Goal: Task Accomplishment & Management: Complete application form

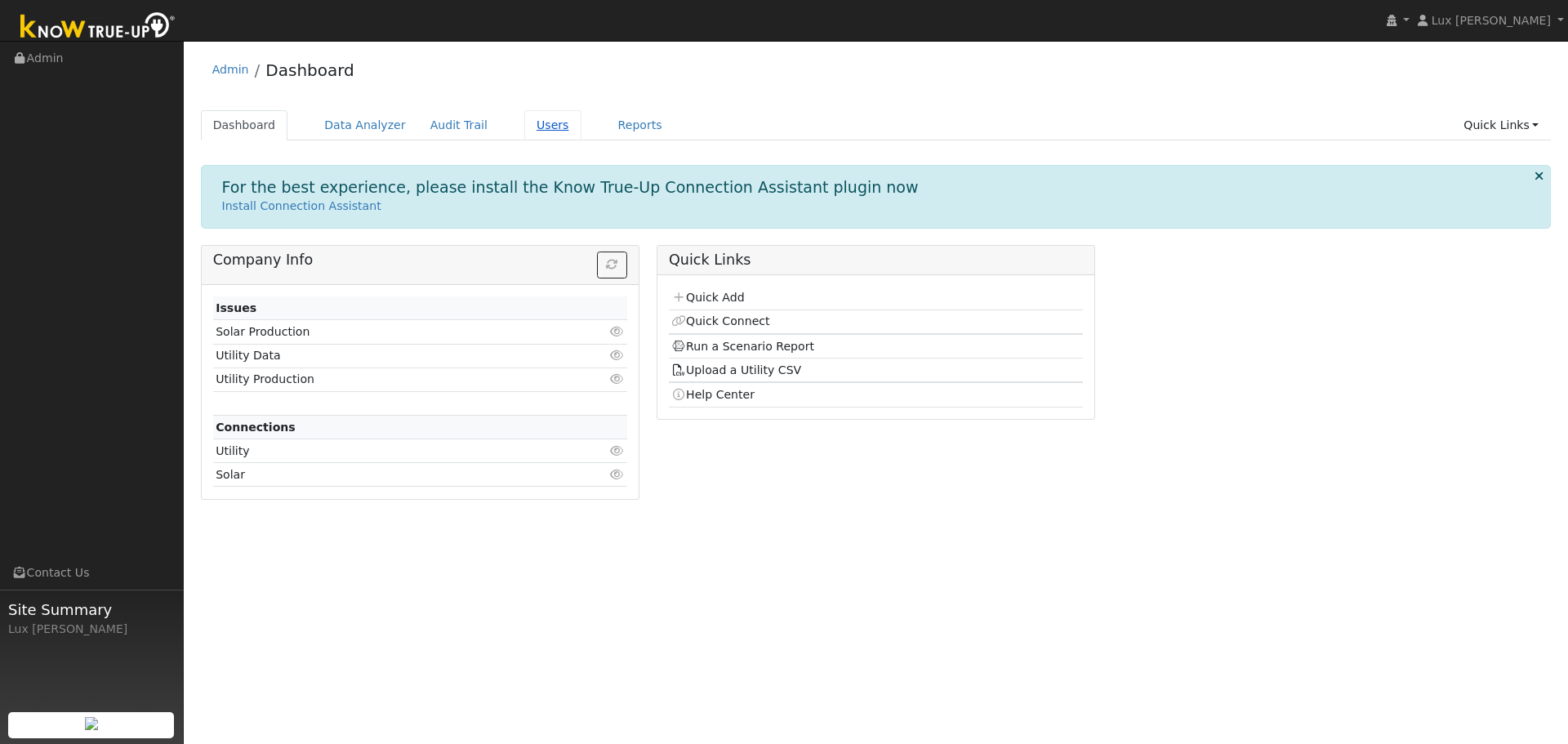
click at [531, 125] on link "Users" at bounding box center [552, 125] width 57 height 30
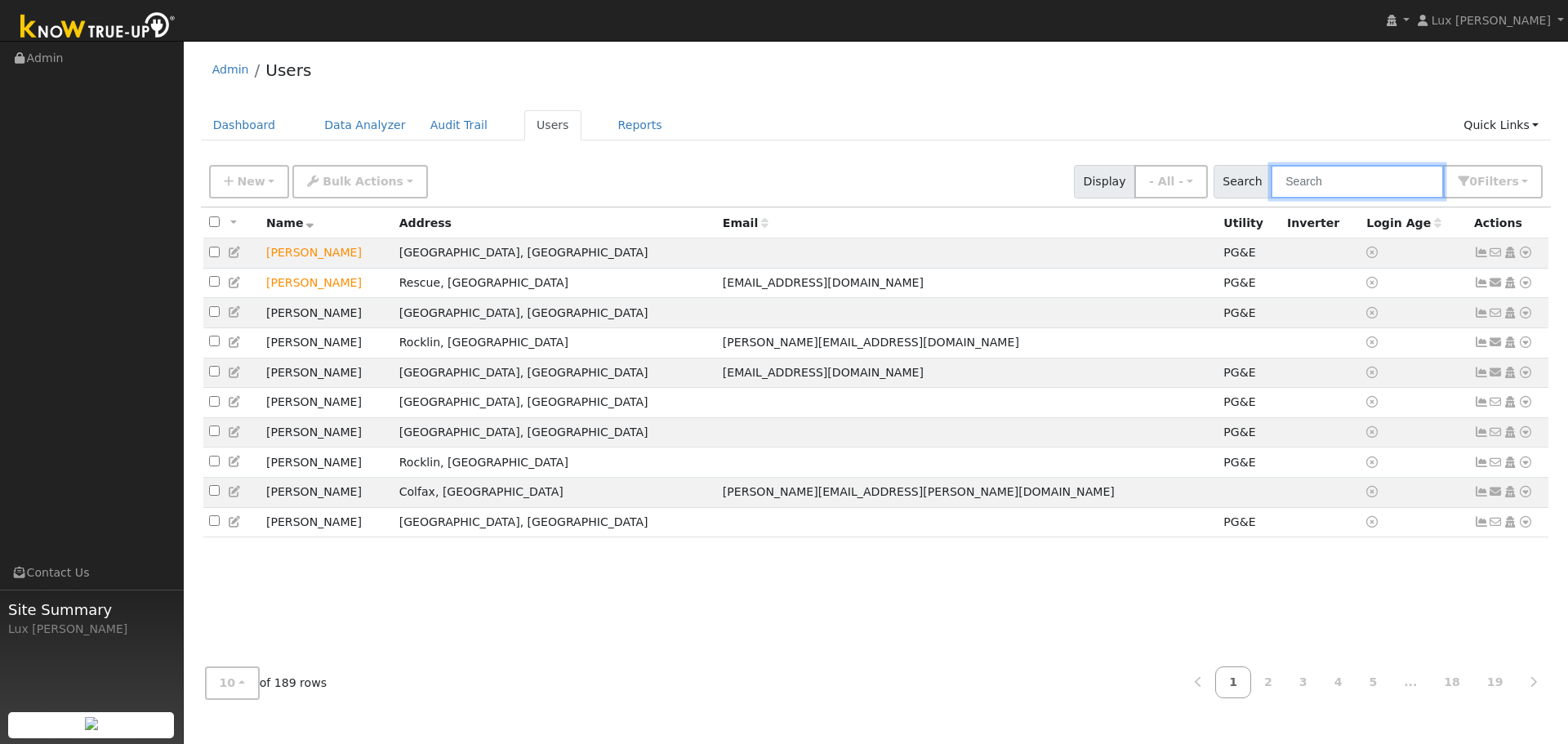
click at [1324, 189] on input "text" at bounding box center [1356, 182] width 173 height 34
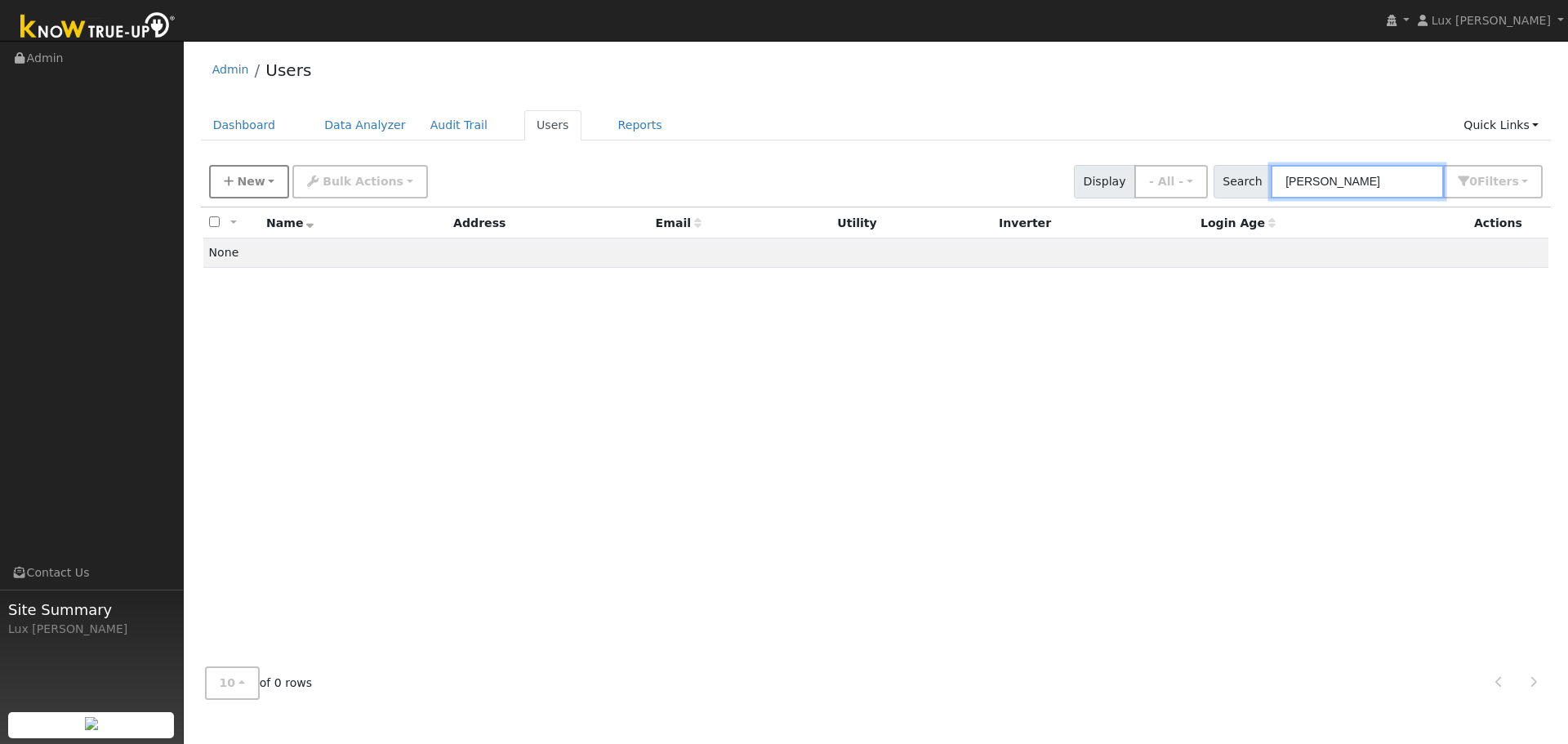
type input "daniel lu"
click at [241, 180] on span "New" at bounding box center [250, 181] width 27 height 13
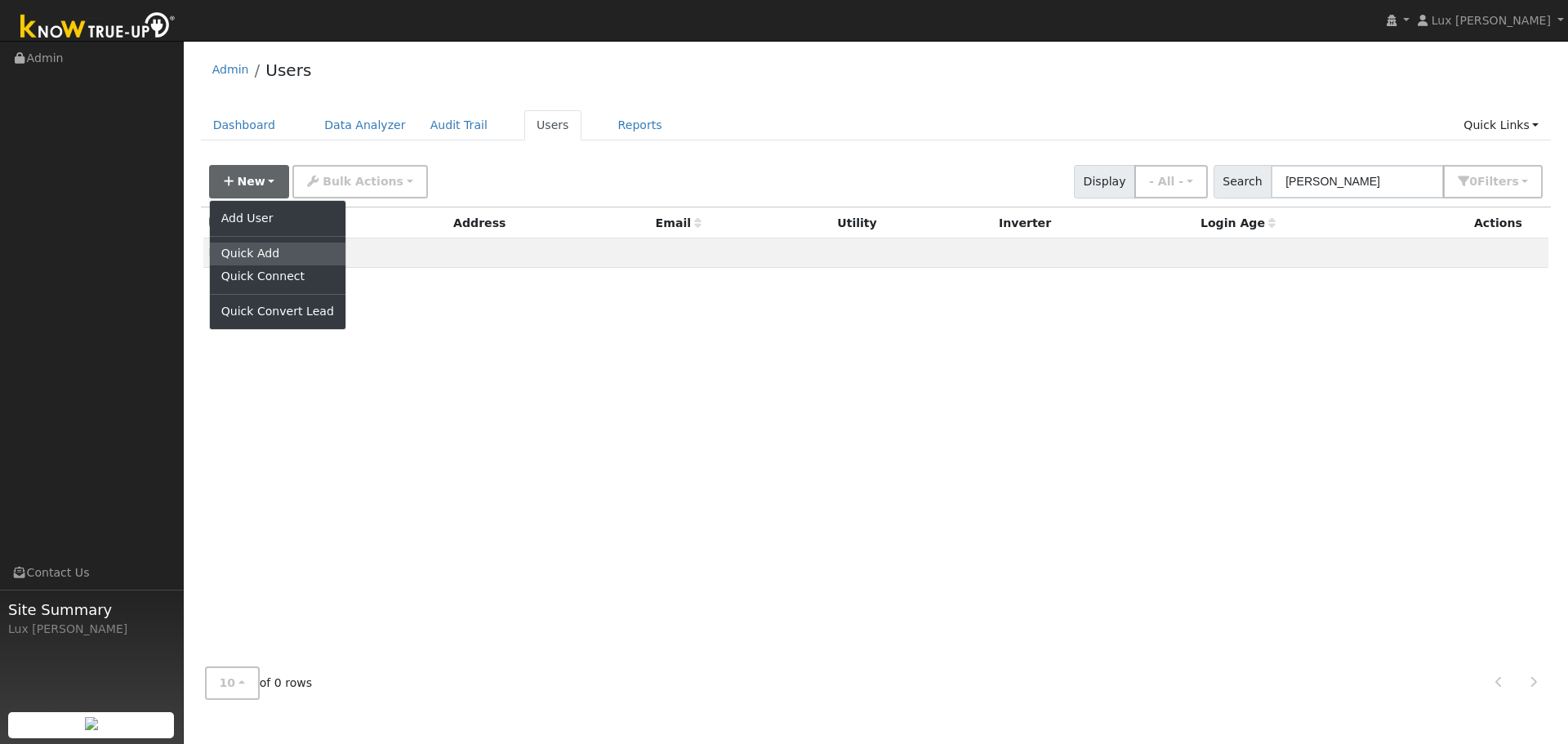
click at [264, 252] on link "Quick Add" at bounding box center [277, 255] width 136 height 23
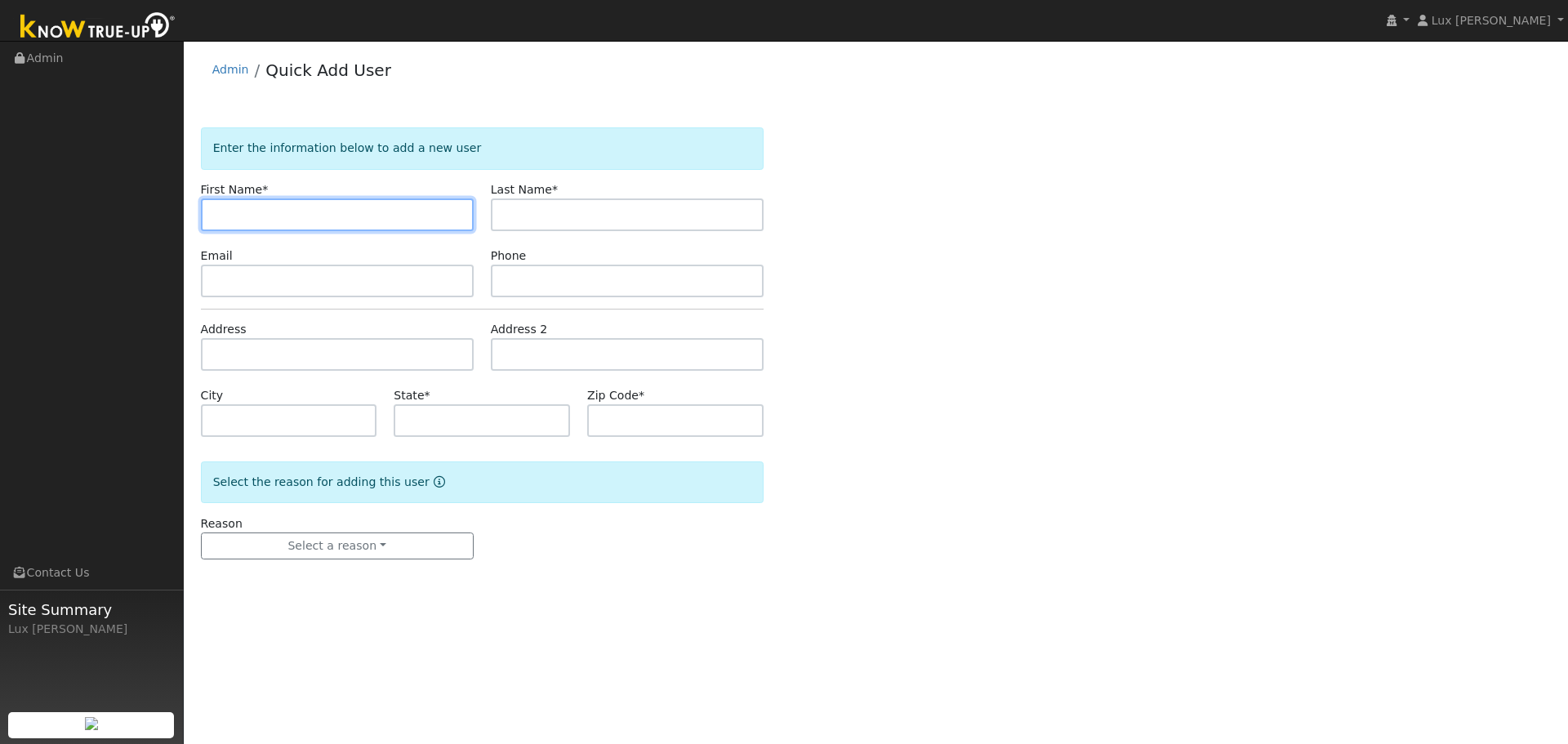
paste input "[PERSON_NAME]"
drag, startPoint x: 302, startPoint y: 221, endPoint x: 252, endPoint y: 235, distance: 51.9
click at [252, 235] on form "Enter the information below to add a new user First Name * [PERSON_NAME] Last N…" at bounding box center [482, 360] width 563 height 465
type input "[PERSON_NAME]"
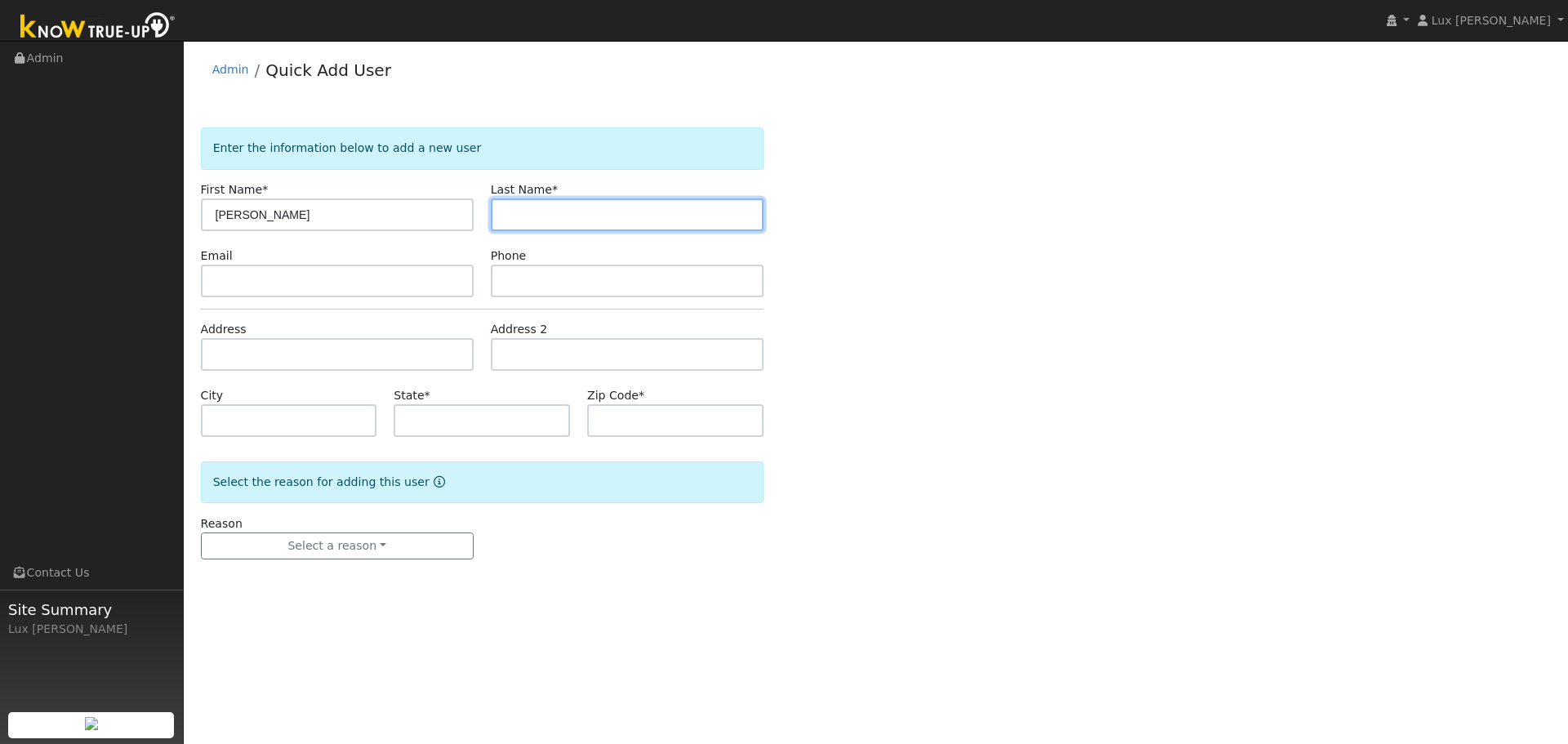
click at [565, 215] on input "text" at bounding box center [628, 215] width 273 height 33
paste input "Lu"
type input "Lu"
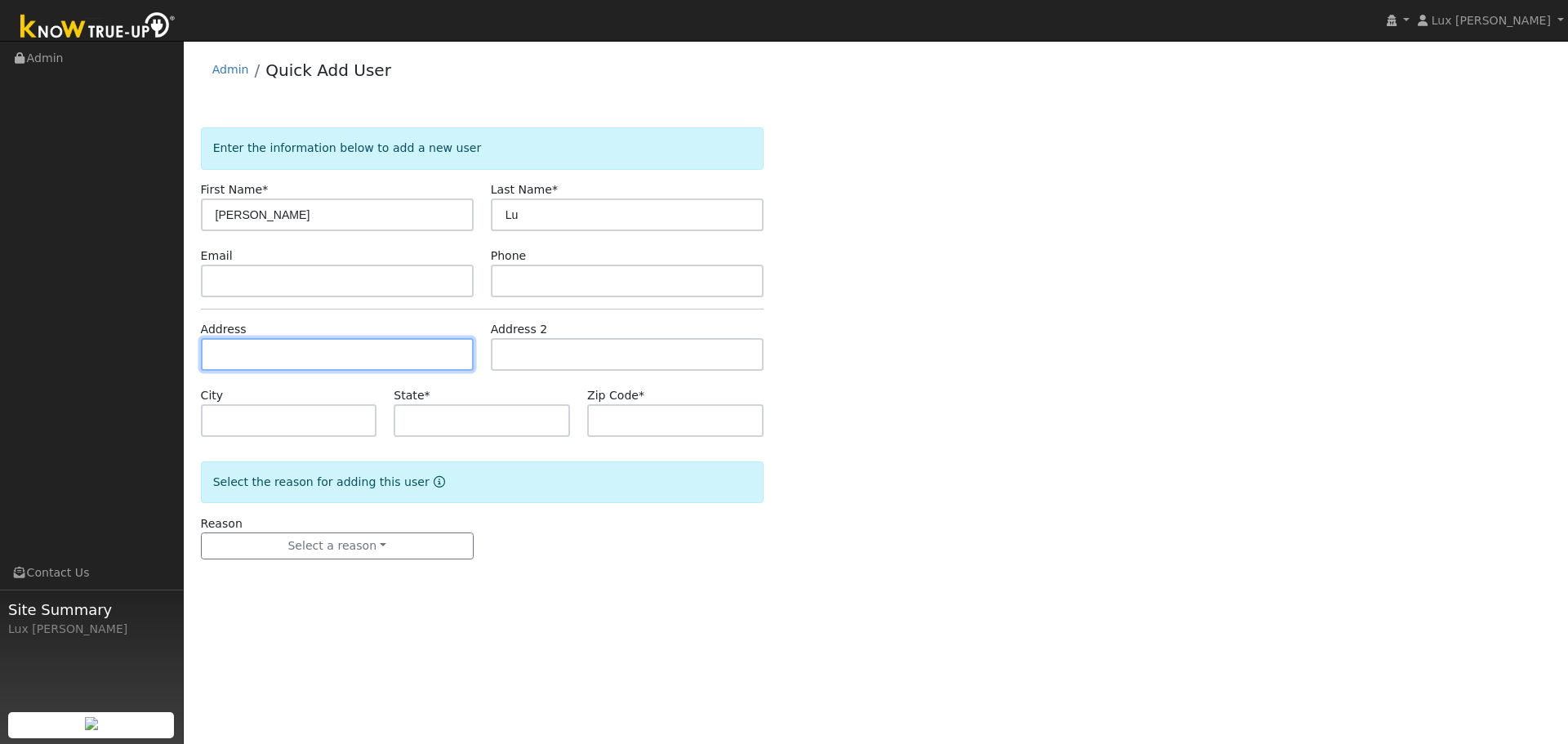
click at [298, 353] on input "text" at bounding box center [338, 354] width 273 height 33
paste input "8952 Quartzite Circle Granite Bay, CA 95746 USA"
type input "8952 Quartzite Circle"
type input "Granite Bay"
type input "CA"
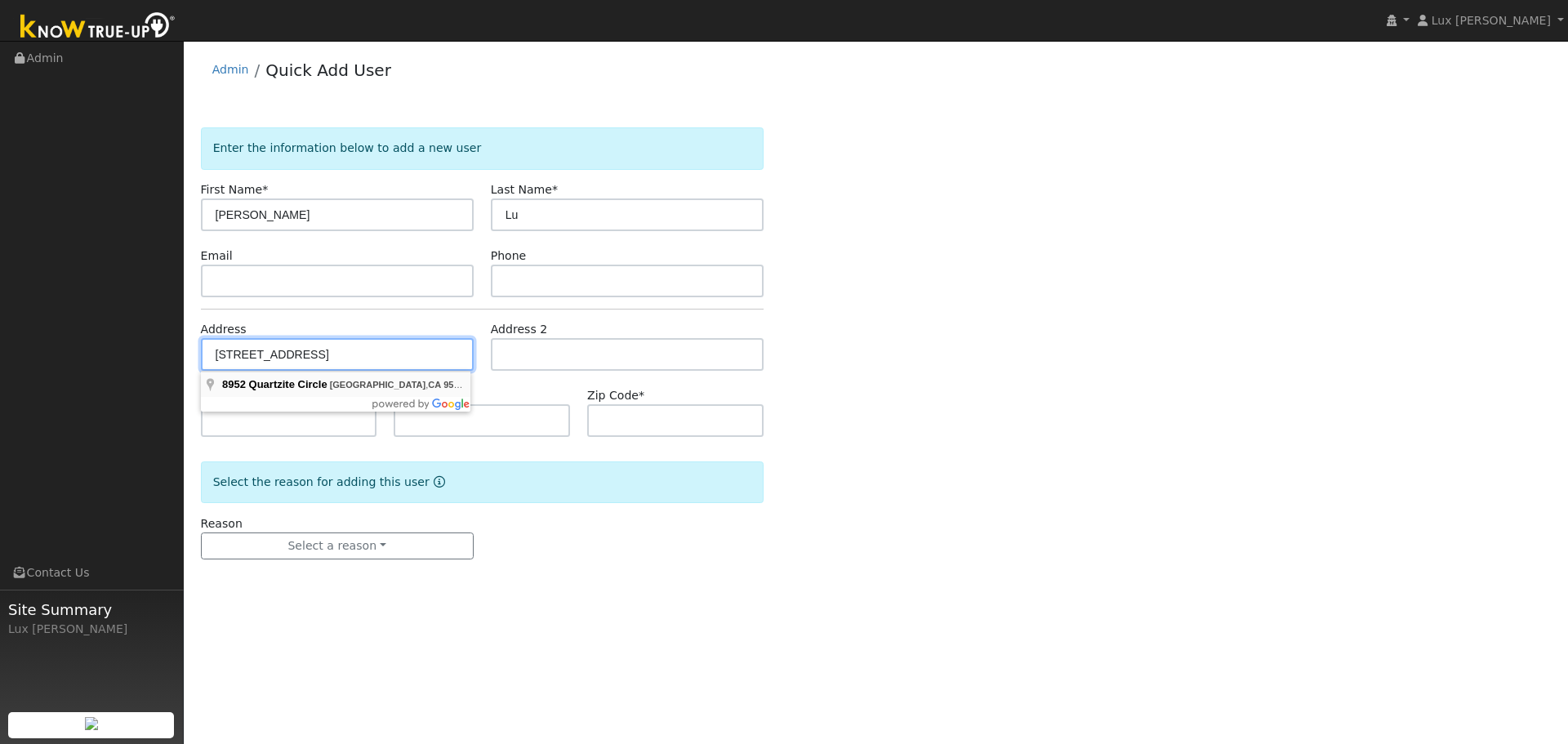
type input "95746"
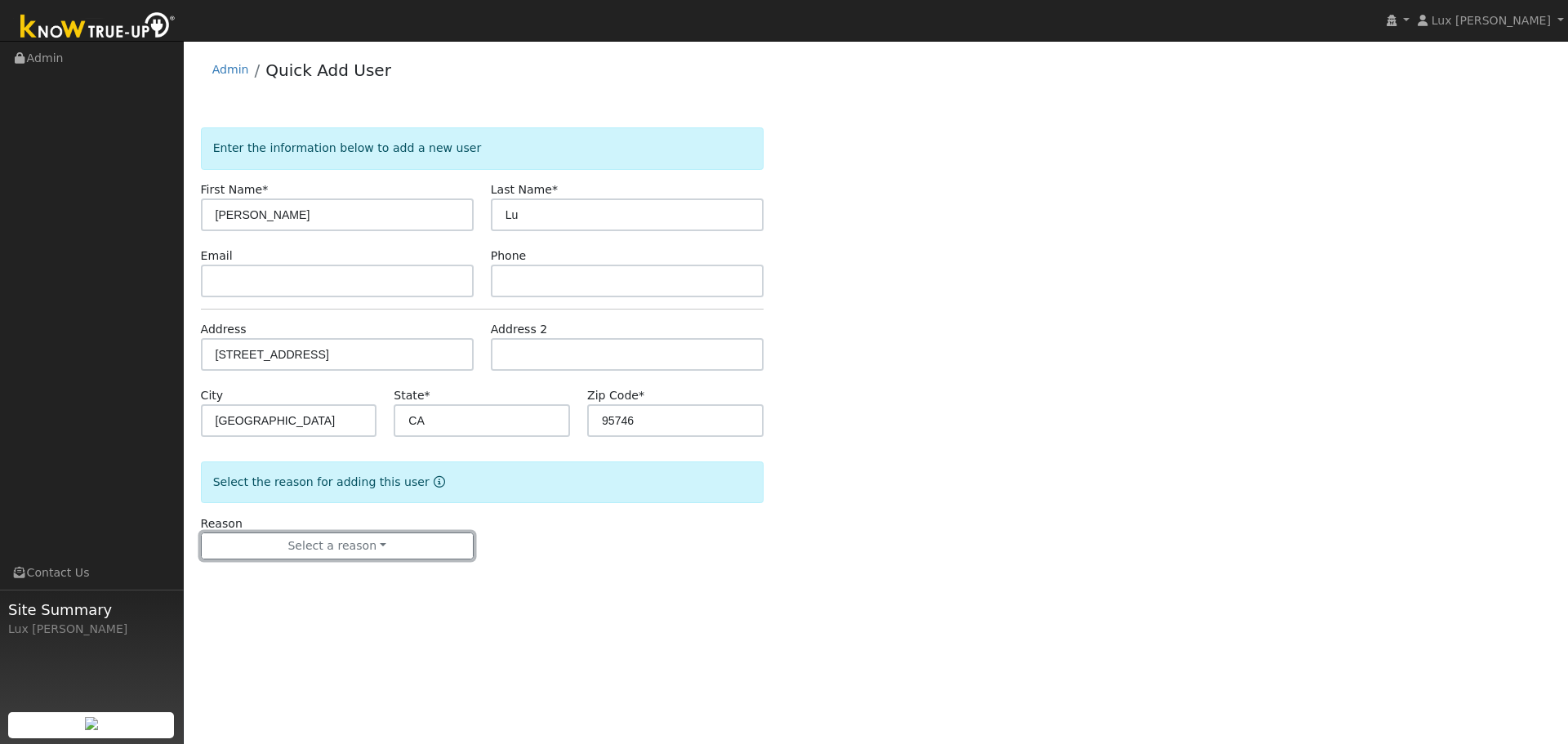
drag, startPoint x: 397, startPoint y: 546, endPoint x: 340, endPoint y: 570, distance: 61.8
click at [396, 546] on button "Select a reason" at bounding box center [338, 546] width 273 height 27
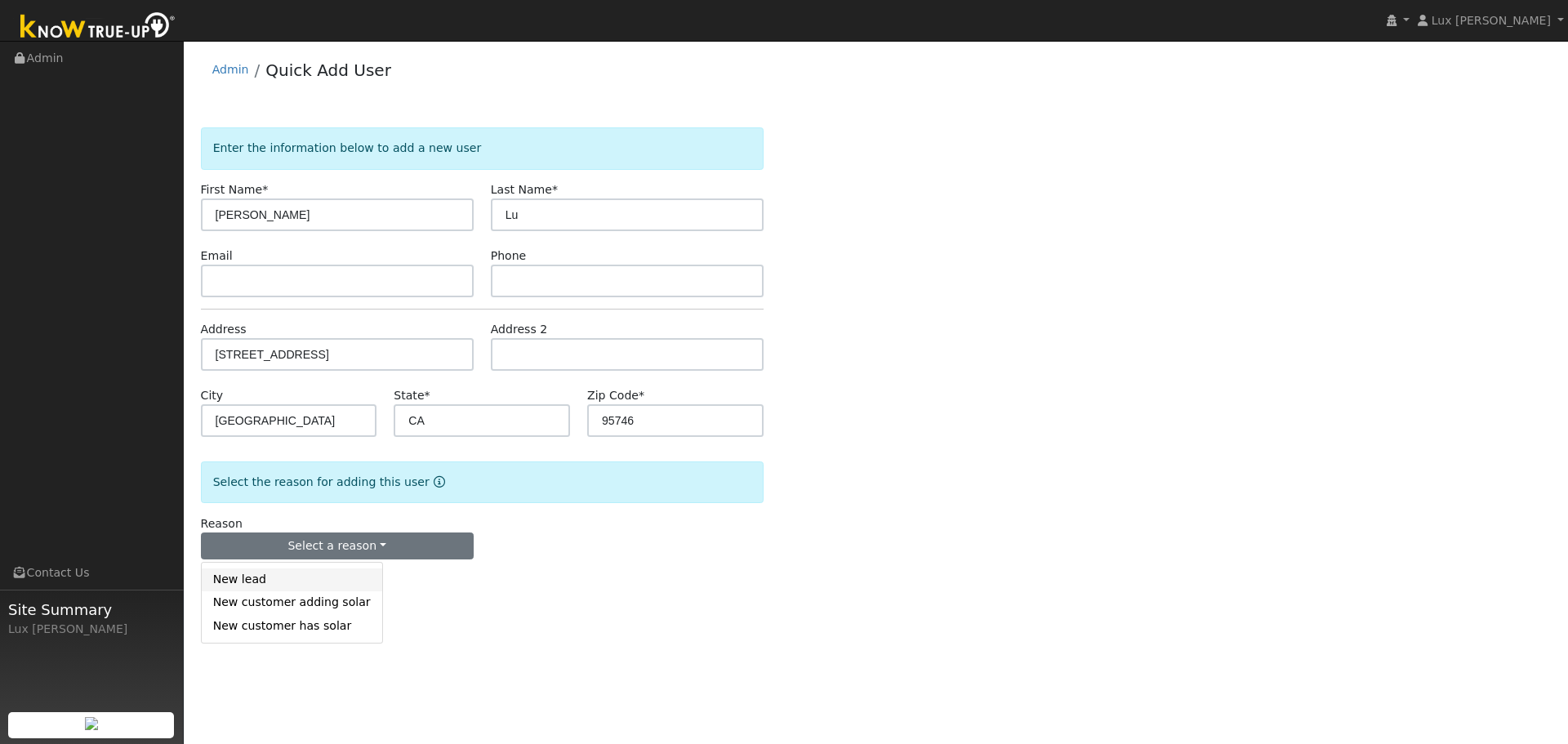
click at [300, 585] on link "New lead" at bounding box center [293, 580] width 181 height 23
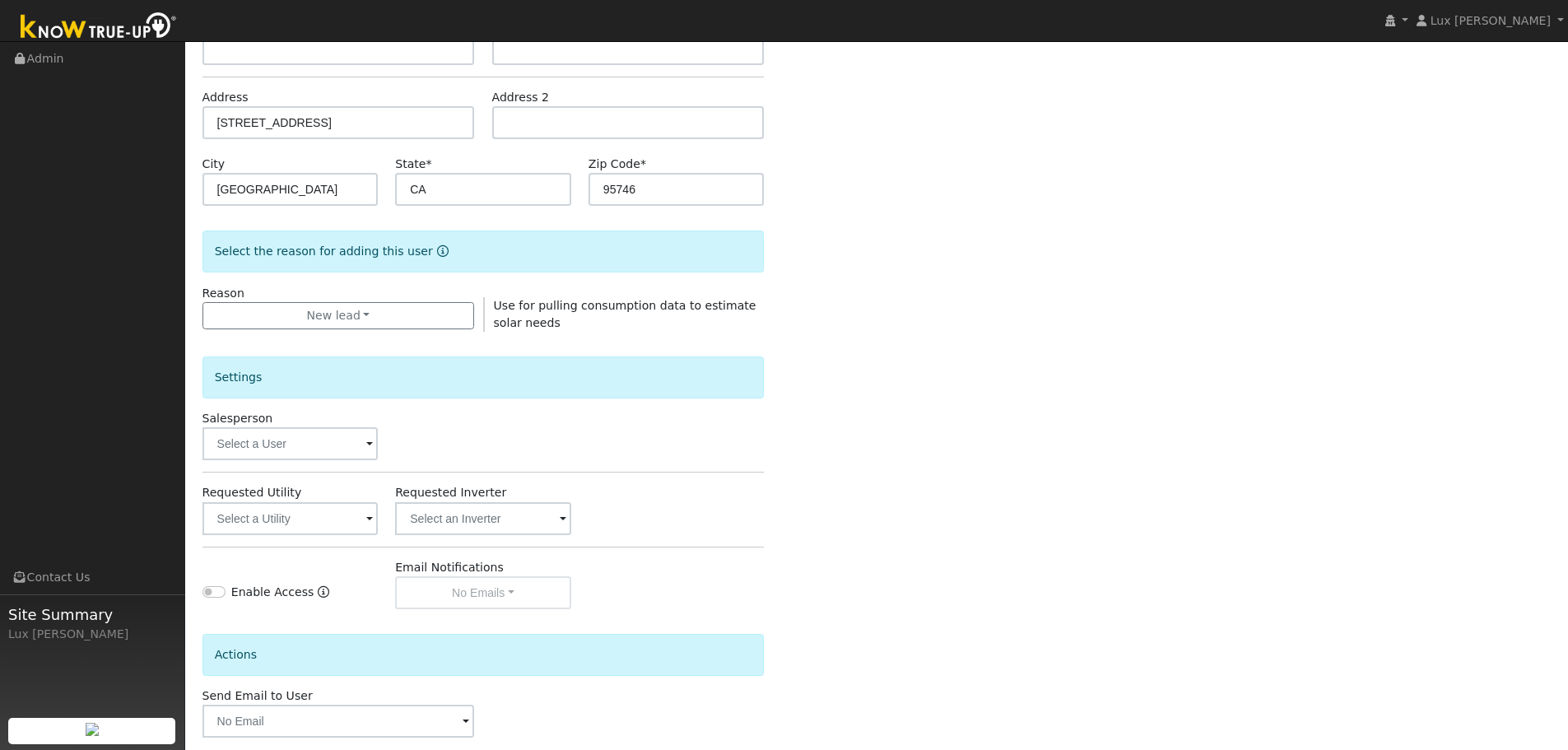
scroll to position [316, 0]
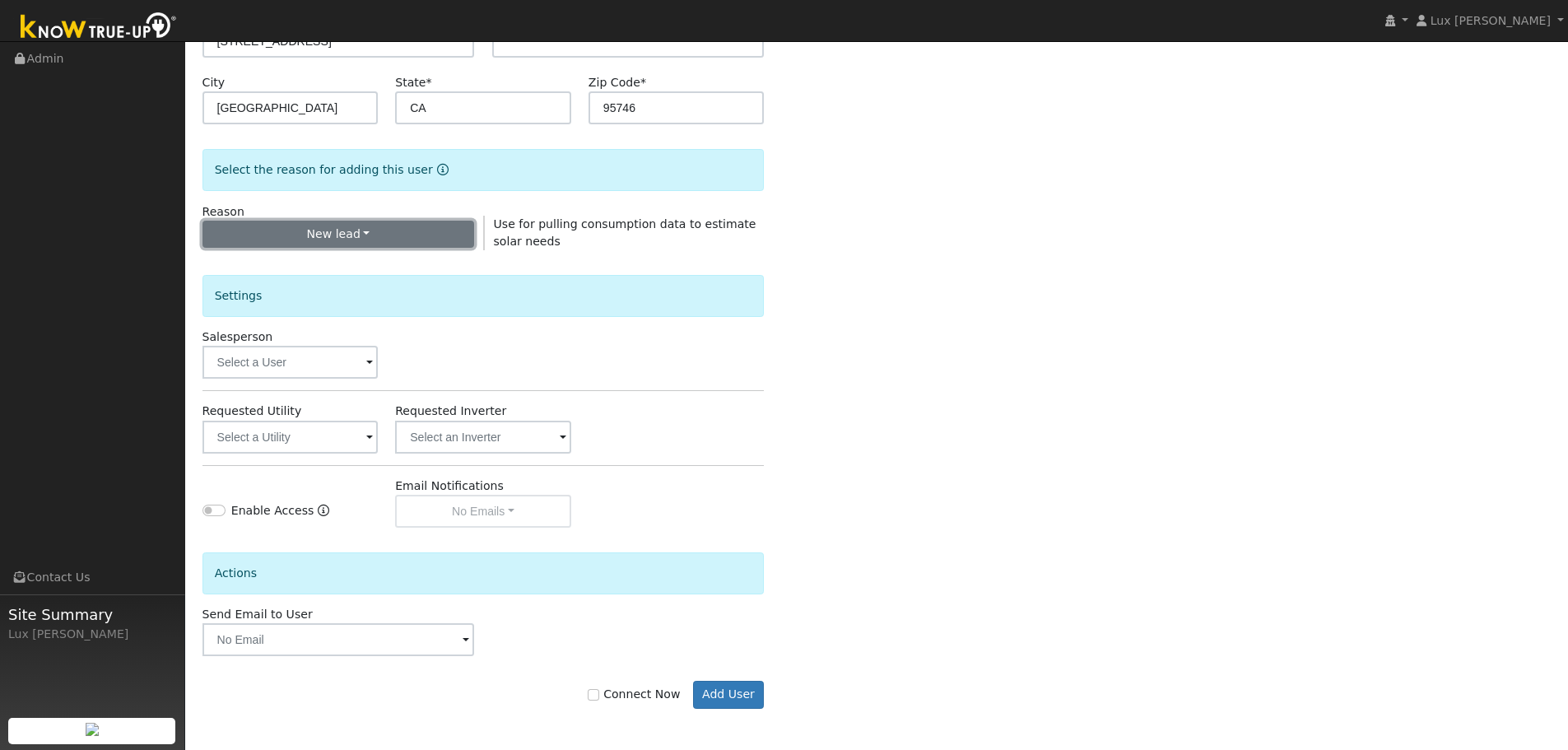
click at [365, 242] on button "New lead" at bounding box center [339, 234] width 273 height 28
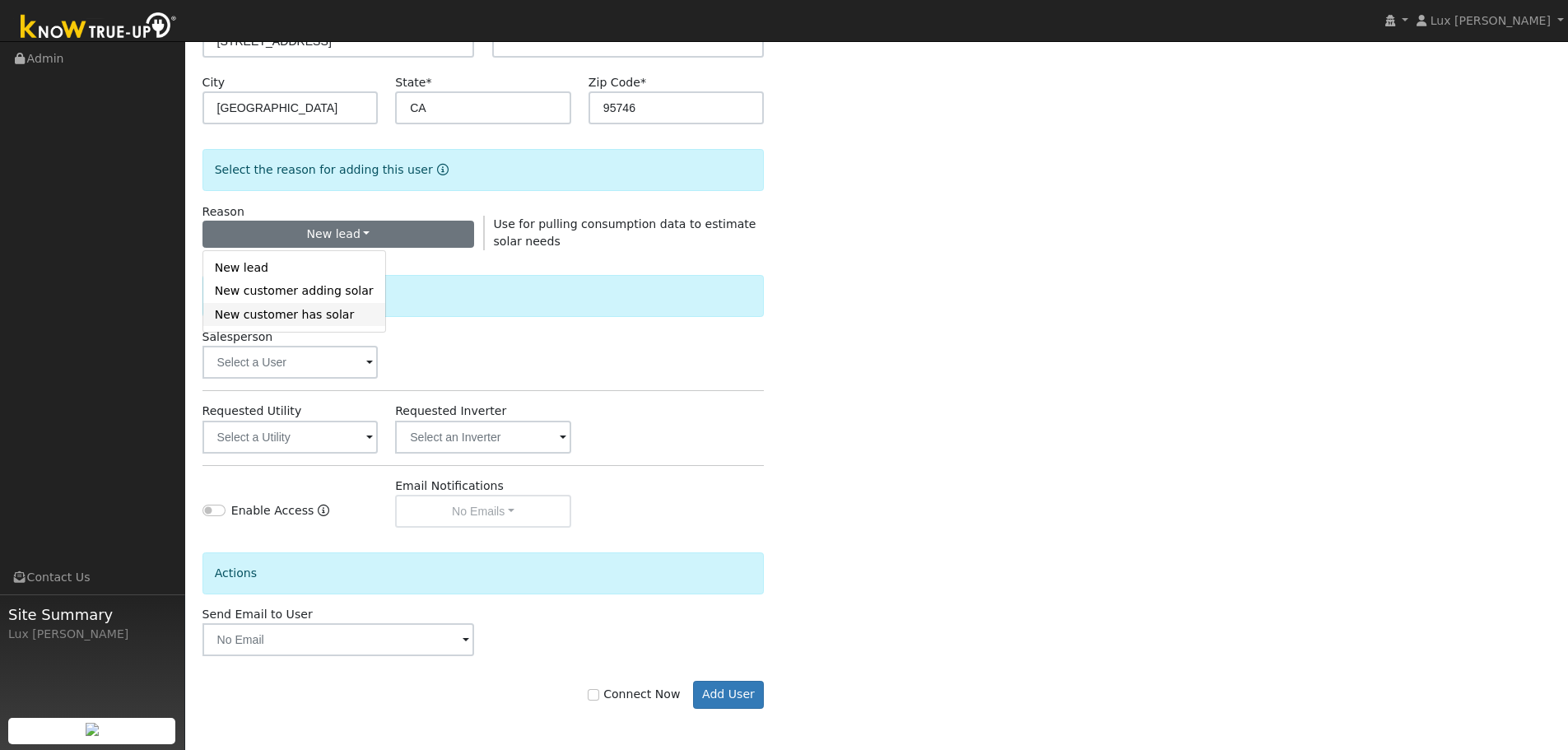
click at [308, 318] on link "New customer has solar" at bounding box center [295, 315] width 182 height 23
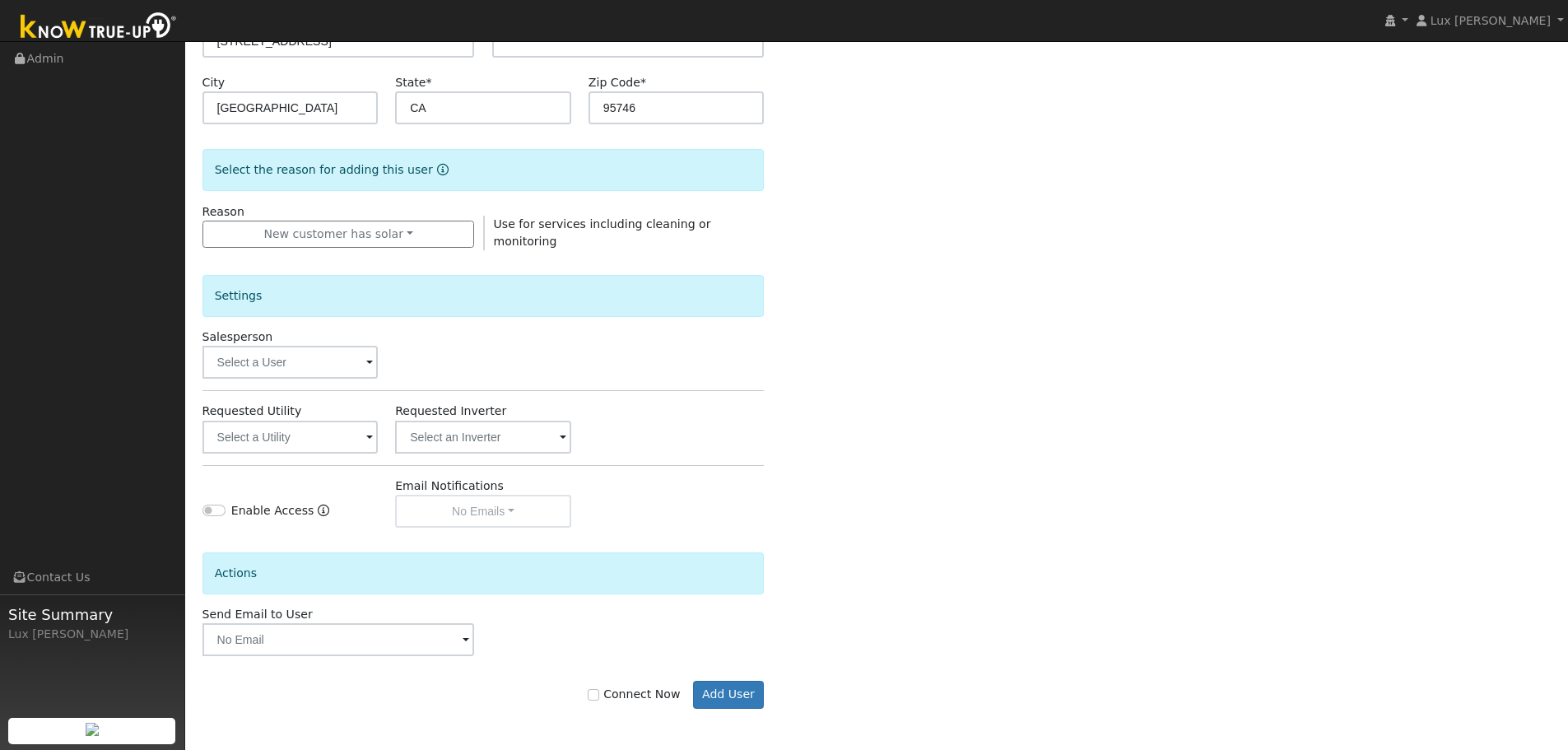
scroll to position [314, 0]
click at [285, 428] on input "text" at bounding box center [290, 439] width 176 height 33
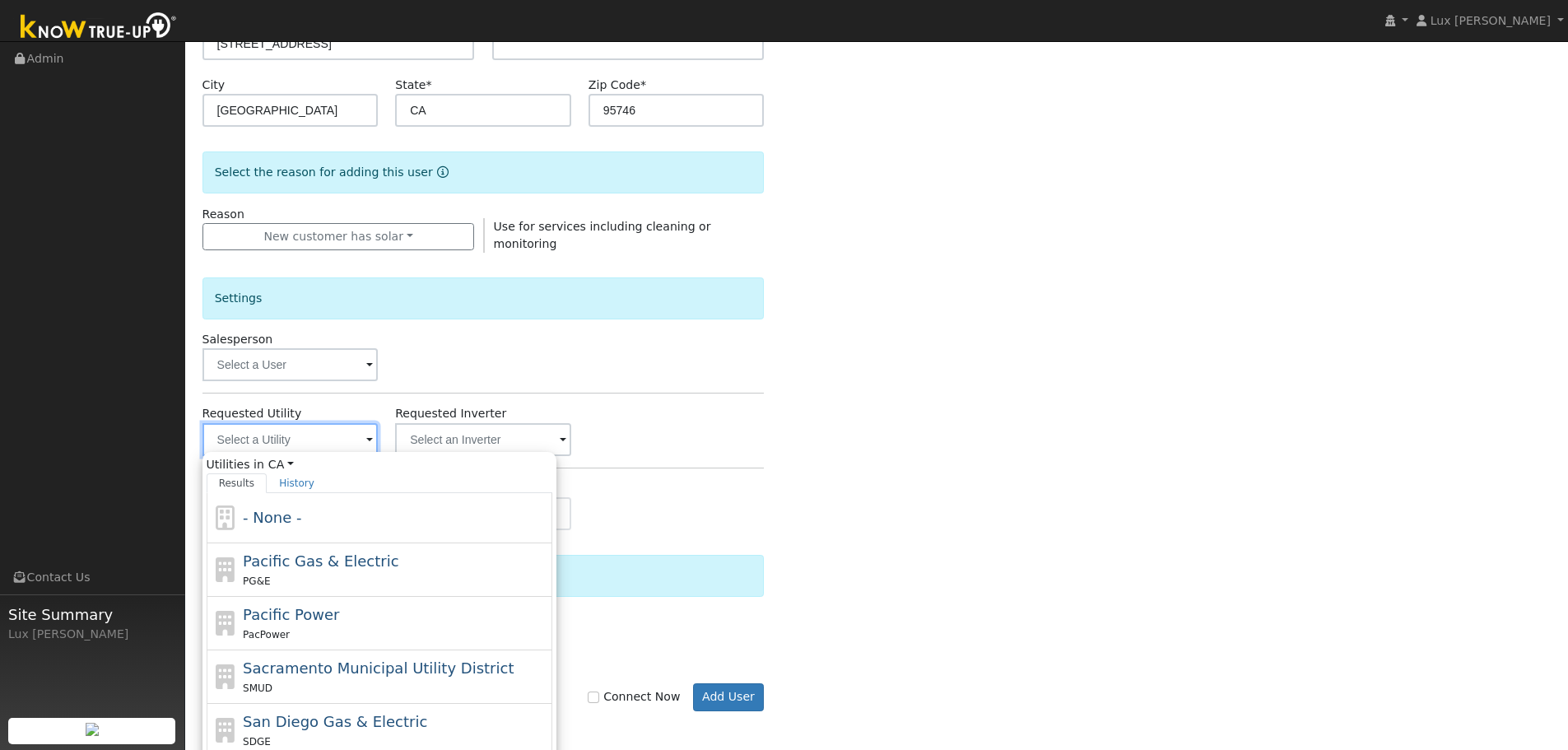
click at [357, 434] on input "text" at bounding box center [290, 439] width 176 height 33
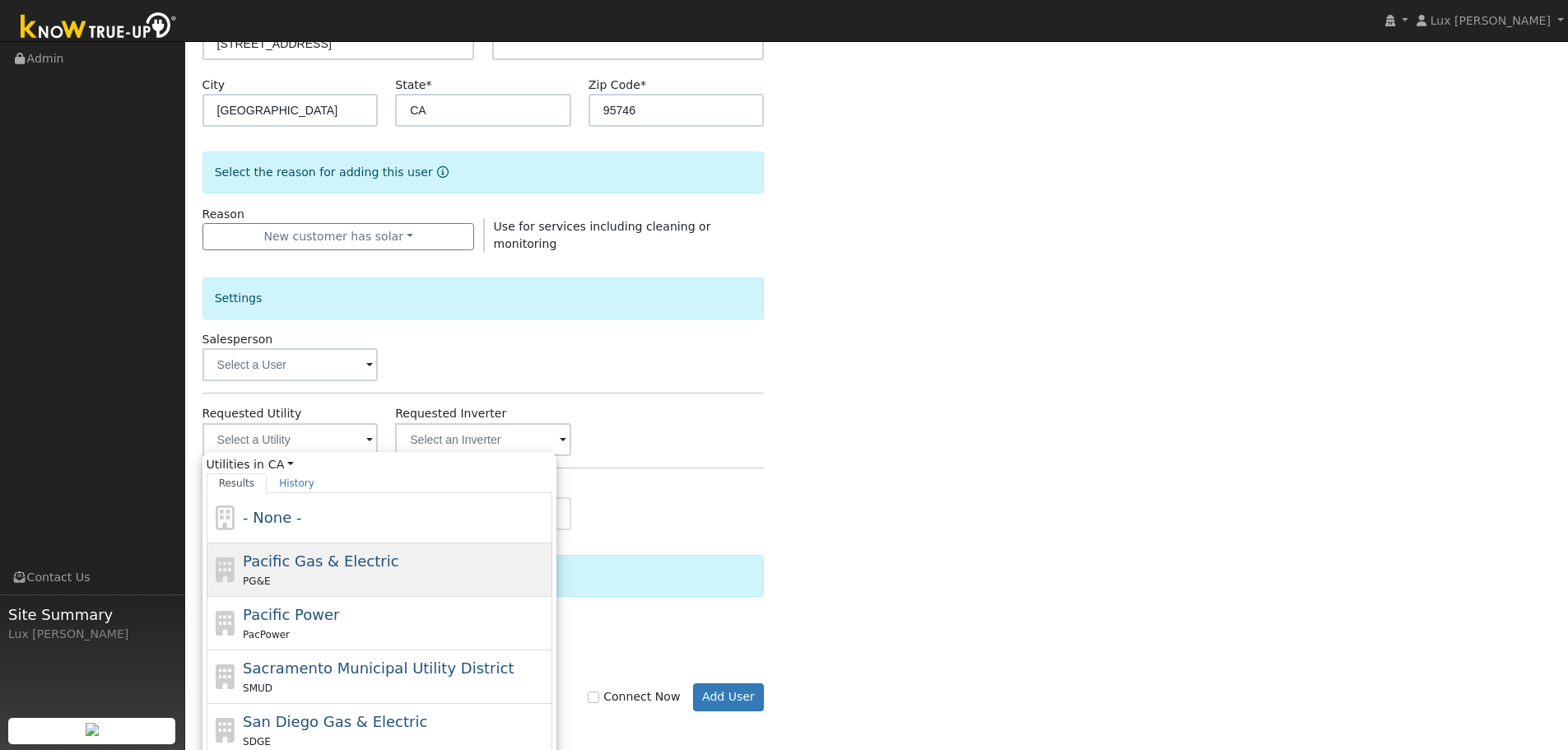
click at [312, 569] on span "Pacific Gas & Electric" at bounding box center [321, 560] width 155 height 17
type input "Pacific Gas & Electric"
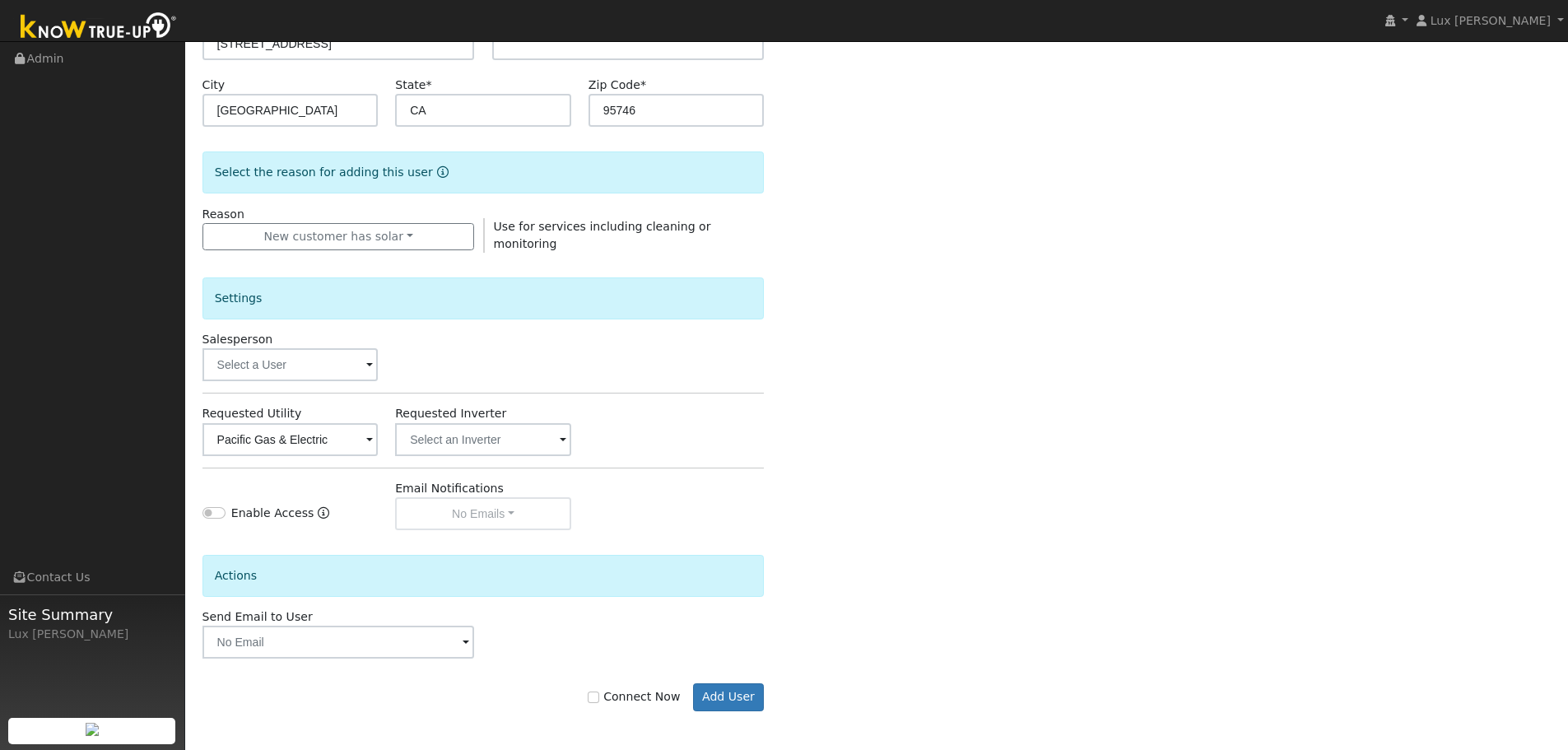
click at [621, 698] on label "Connect Now" at bounding box center [633, 696] width 92 height 17
click at [600, 698] on input "Connect Now" at bounding box center [593, 697] width 12 height 12
checkbox input "true"
click at [725, 695] on button "Add User" at bounding box center [729, 697] width 71 height 28
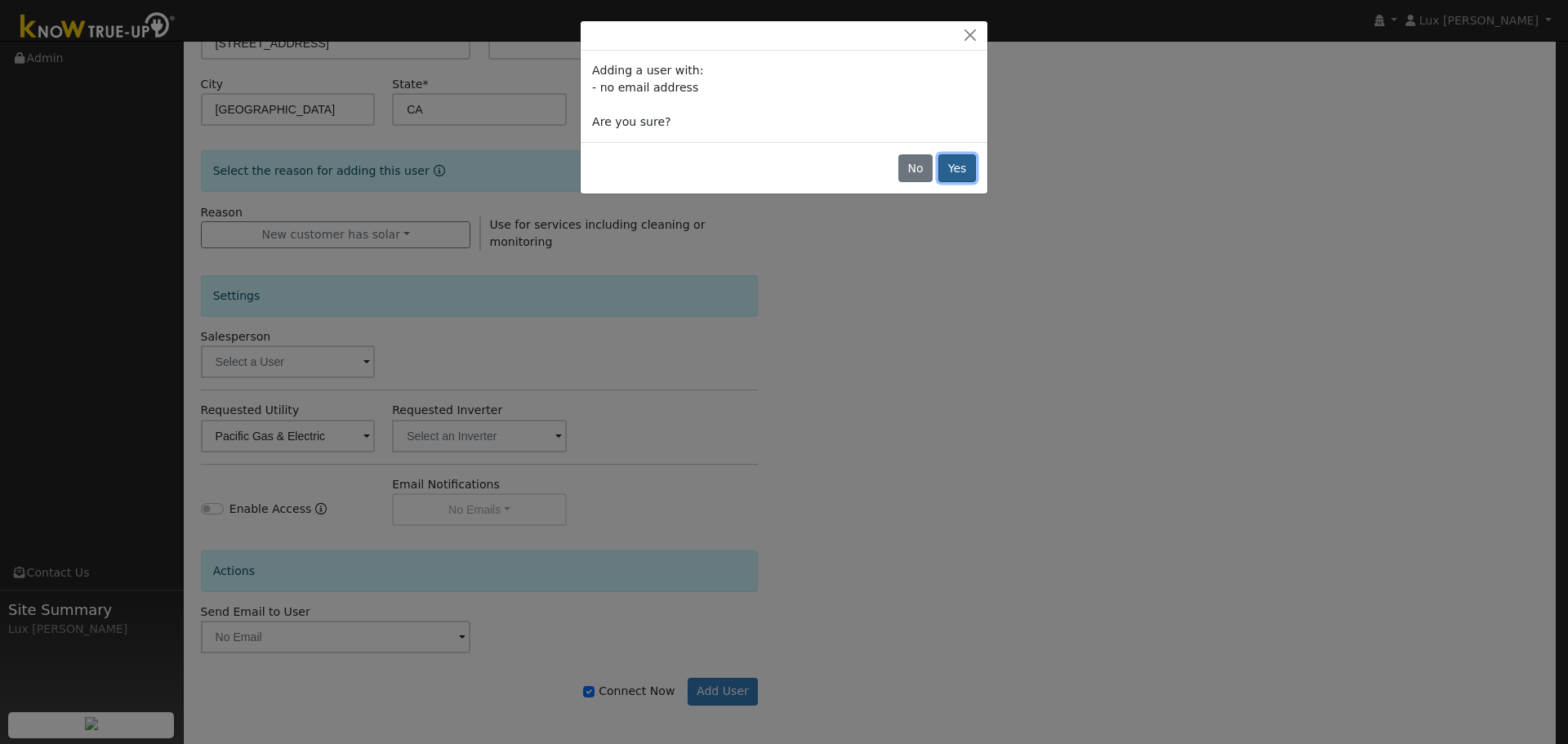
drag, startPoint x: 958, startPoint y: 168, endPoint x: 583, endPoint y: 2, distance: 410.1
click at [957, 167] on button "Yes" at bounding box center [956, 168] width 37 height 27
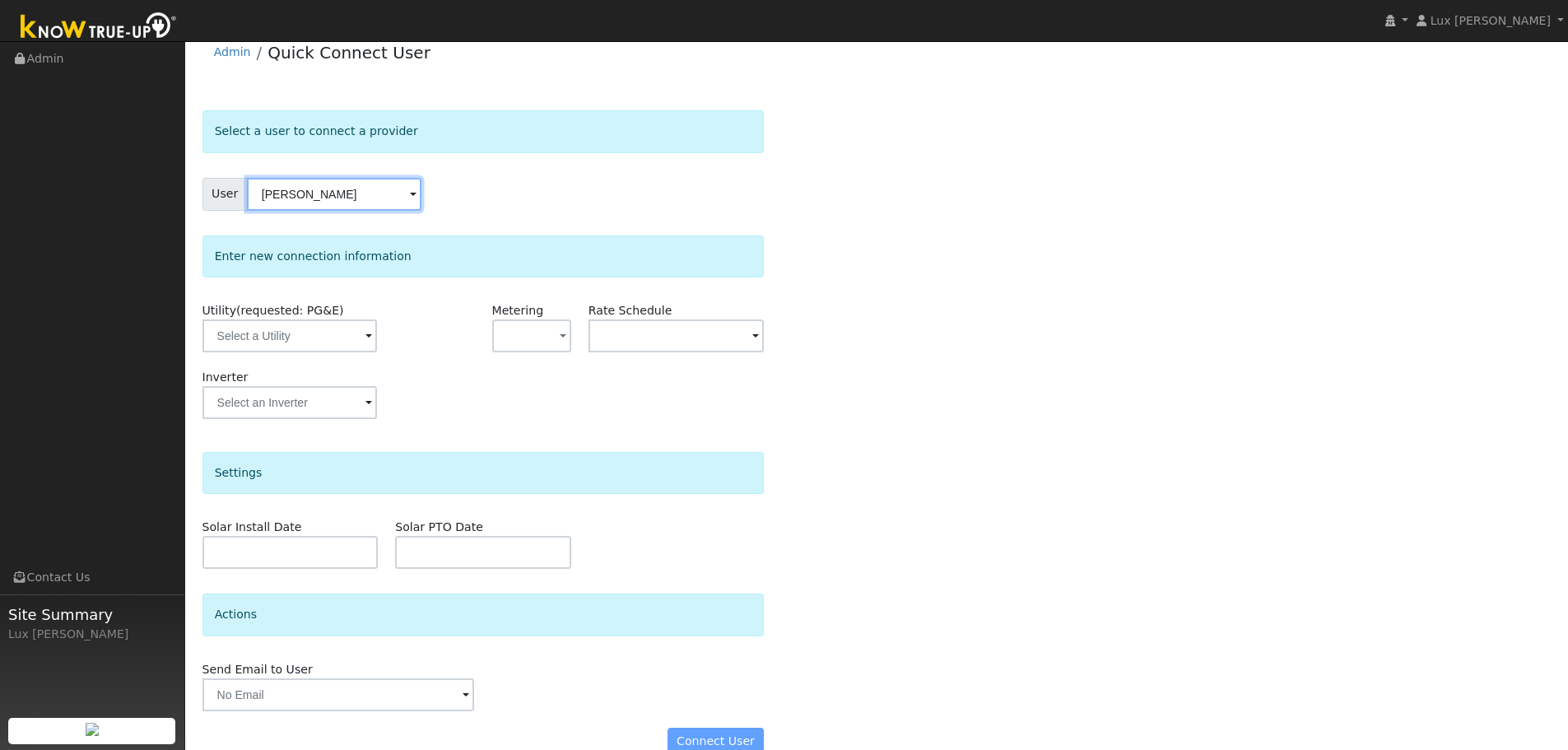
scroll to position [47, 0]
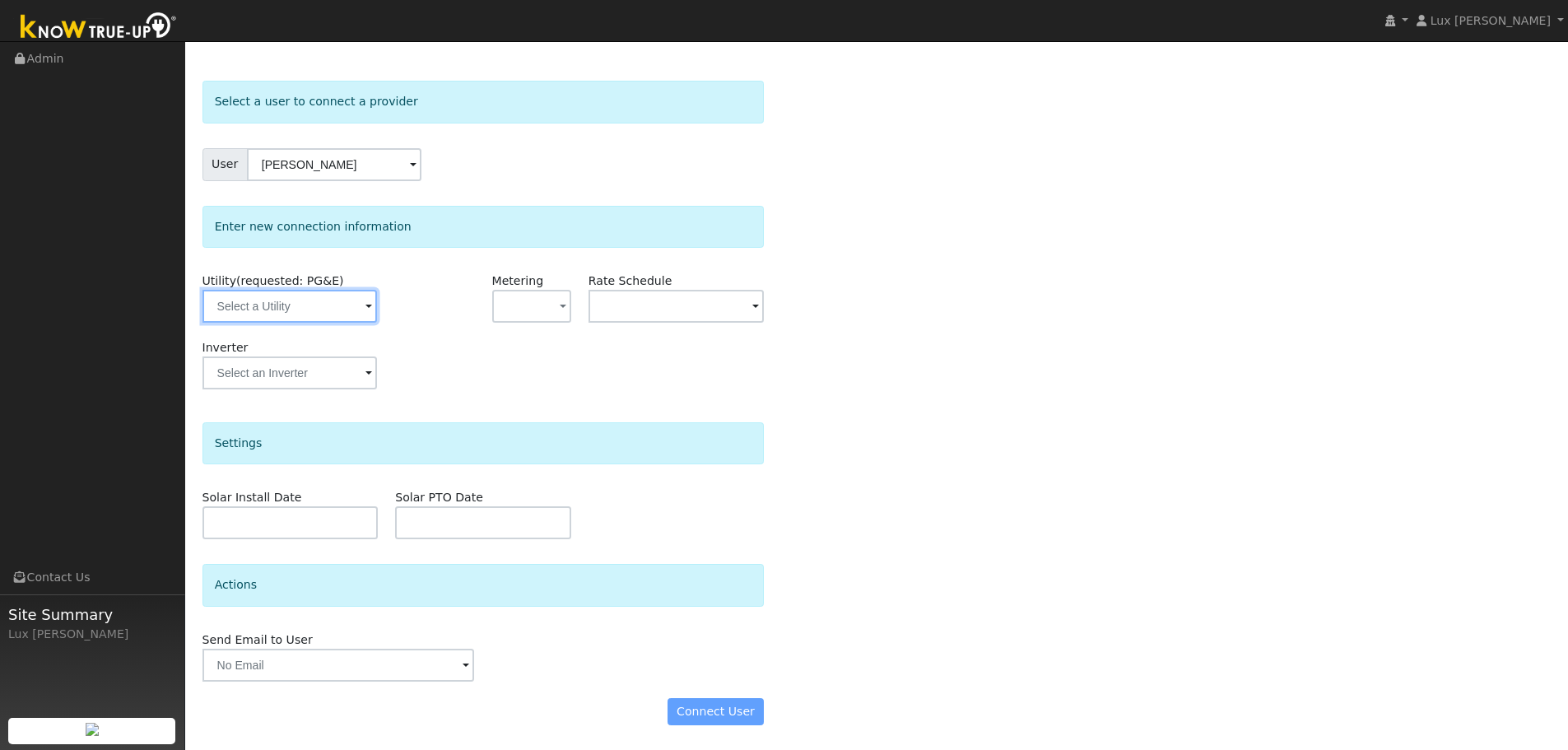
click at [330, 303] on input "text" at bounding box center [289, 306] width 174 height 33
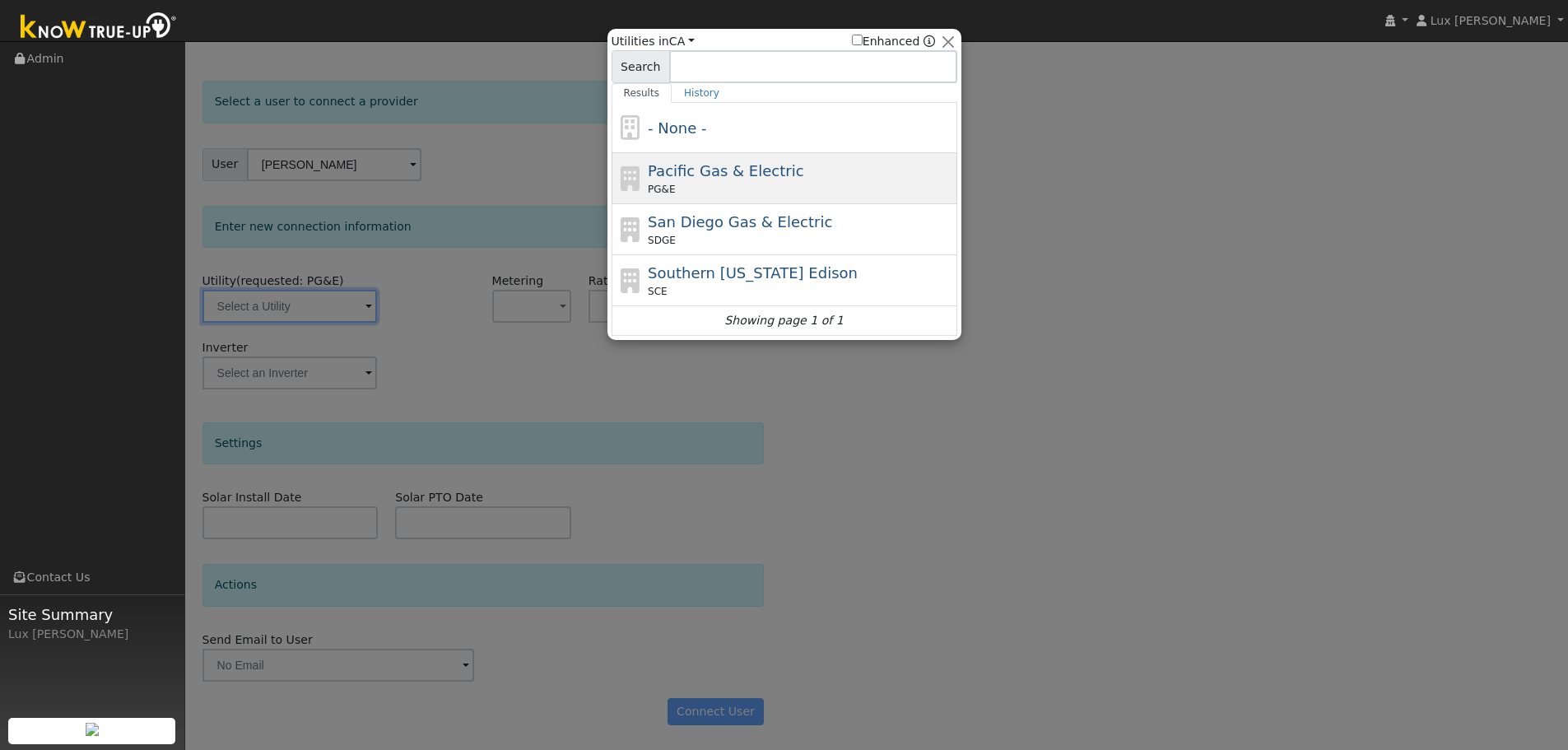
drag, startPoint x: 722, startPoint y: 173, endPoint x: 767, endPoint y: 208, distance: 57.0
click at [723, 173] on span "Pacific Gas & Electric" at bounding box center [725, 170] width 155 height 17
type input "PG&E"
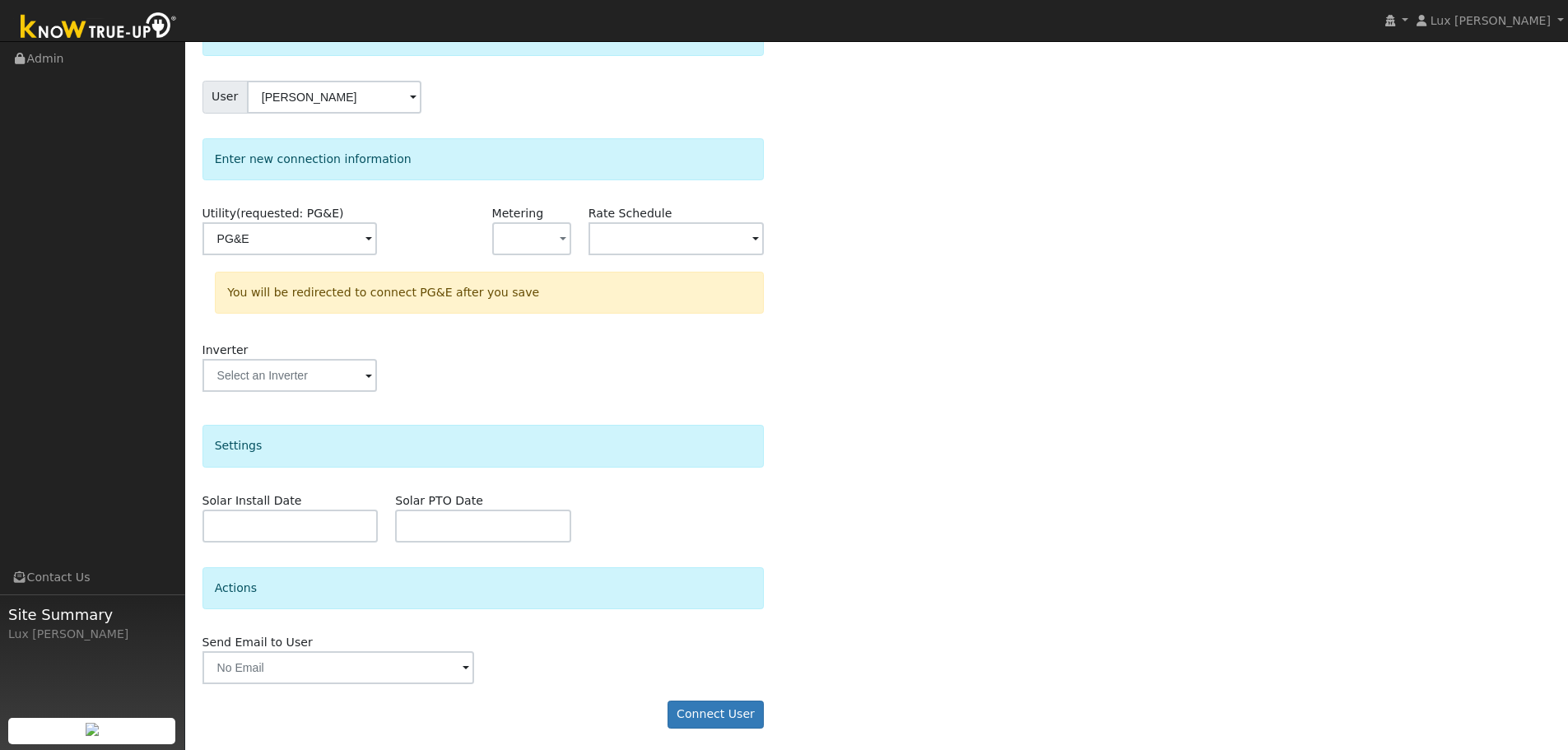
scroll to position [119, 0]
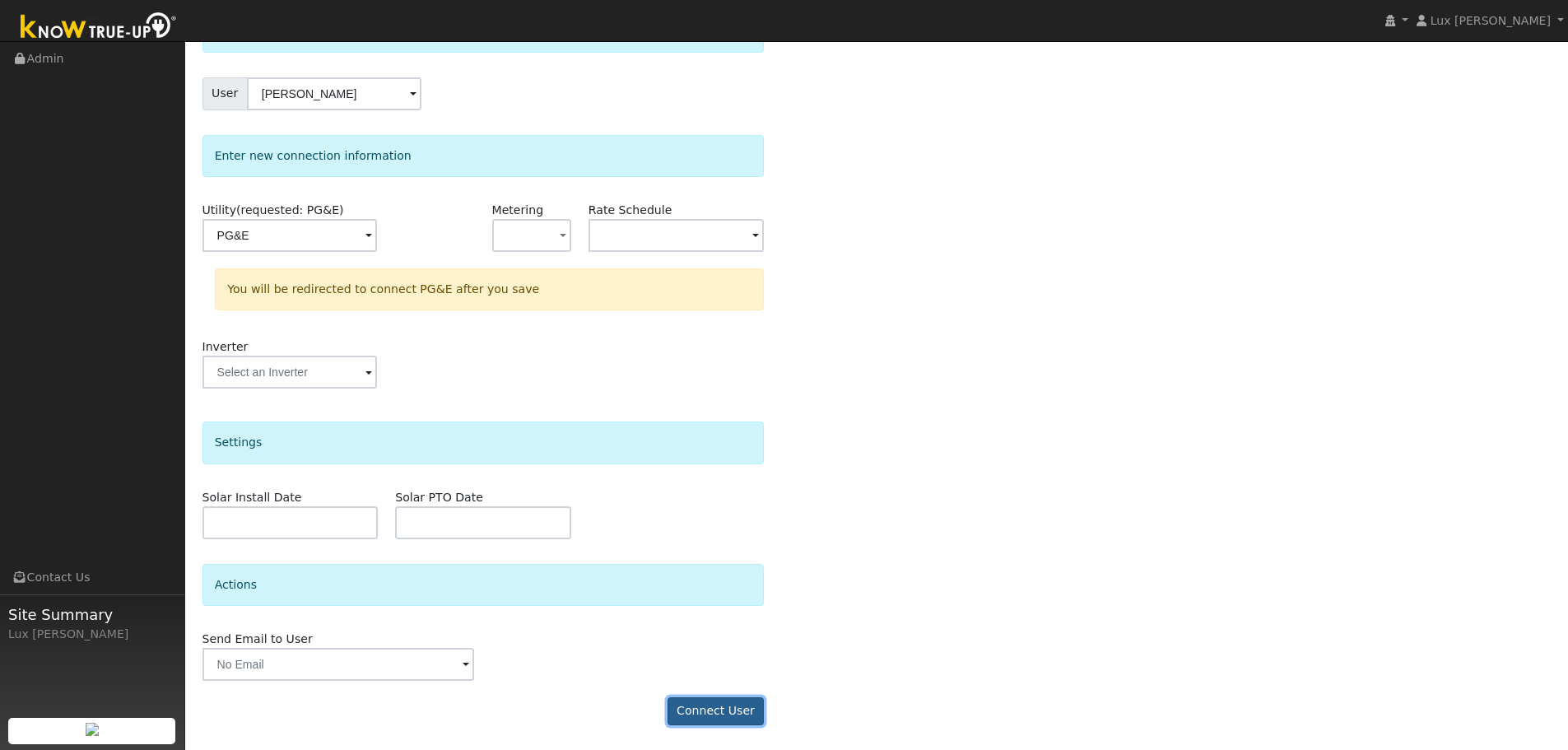
click at [733, 709] on button "Connect User" at bounding box center [716, 711] width 97 height 28
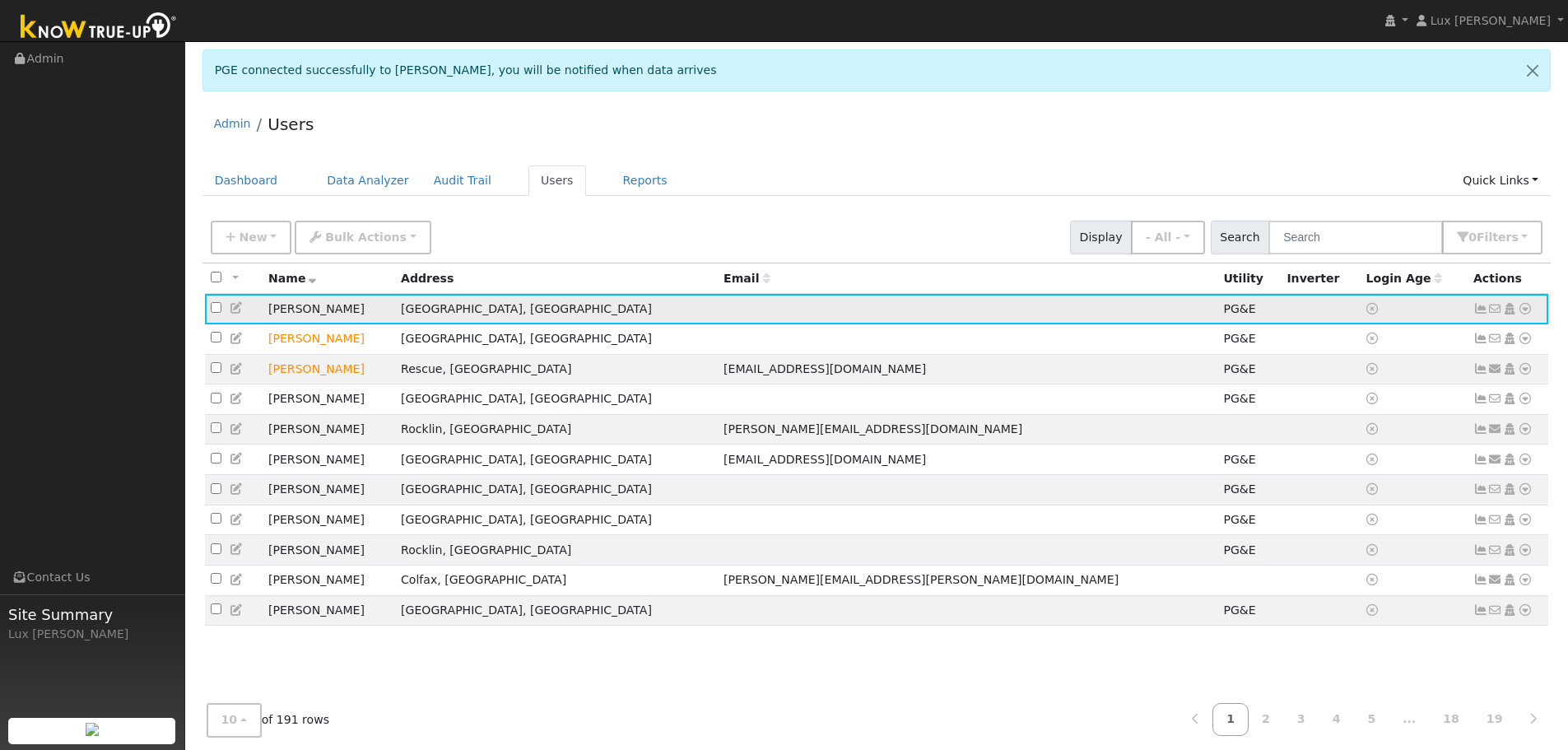
click at [1526, 310] on icon at bounding box center [1525, 308] width 15 height 12
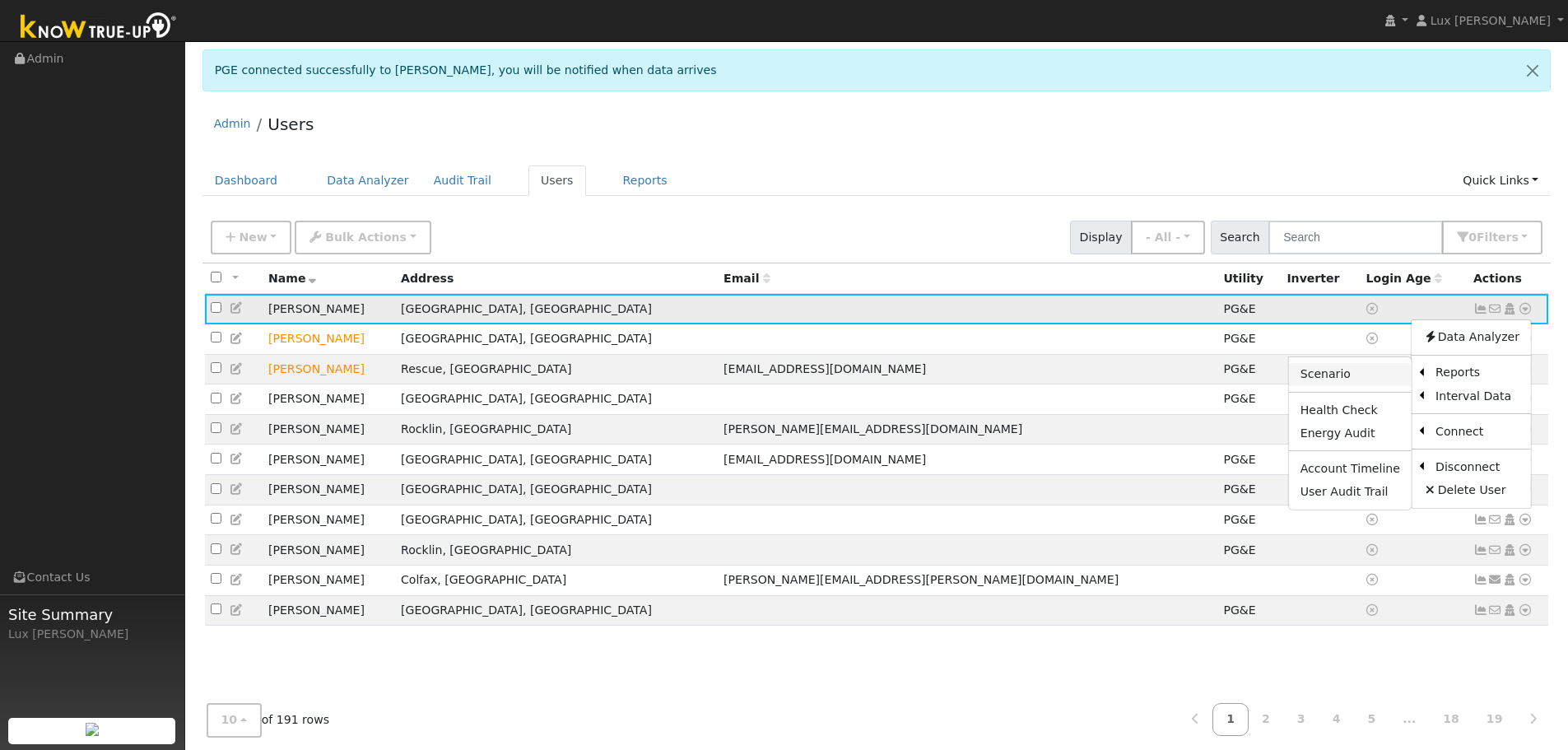
click at [1357, 374] on link "Scenario" at bounding box center [1350, 375] width 122 height 23
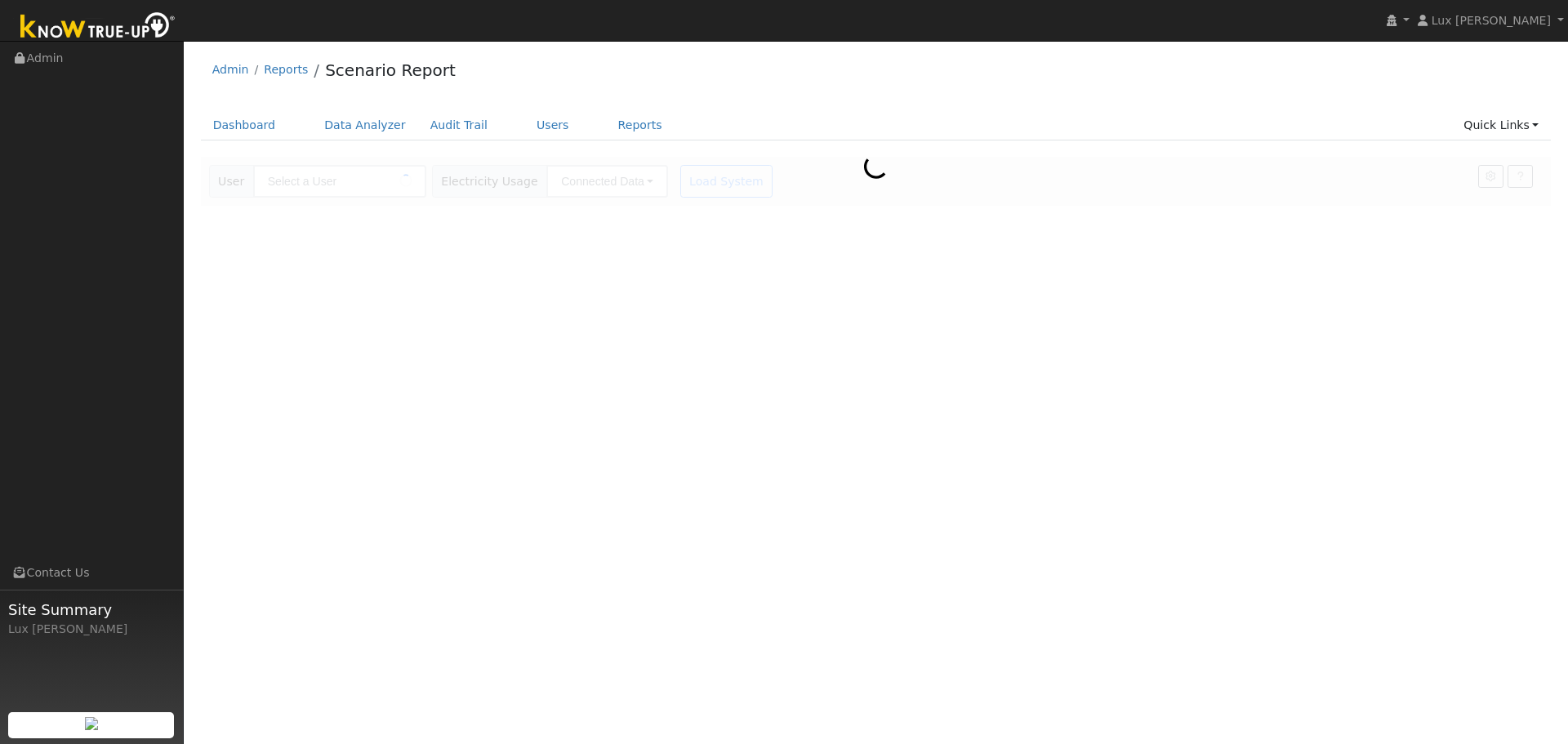
type input "[PERSON_NAME]"
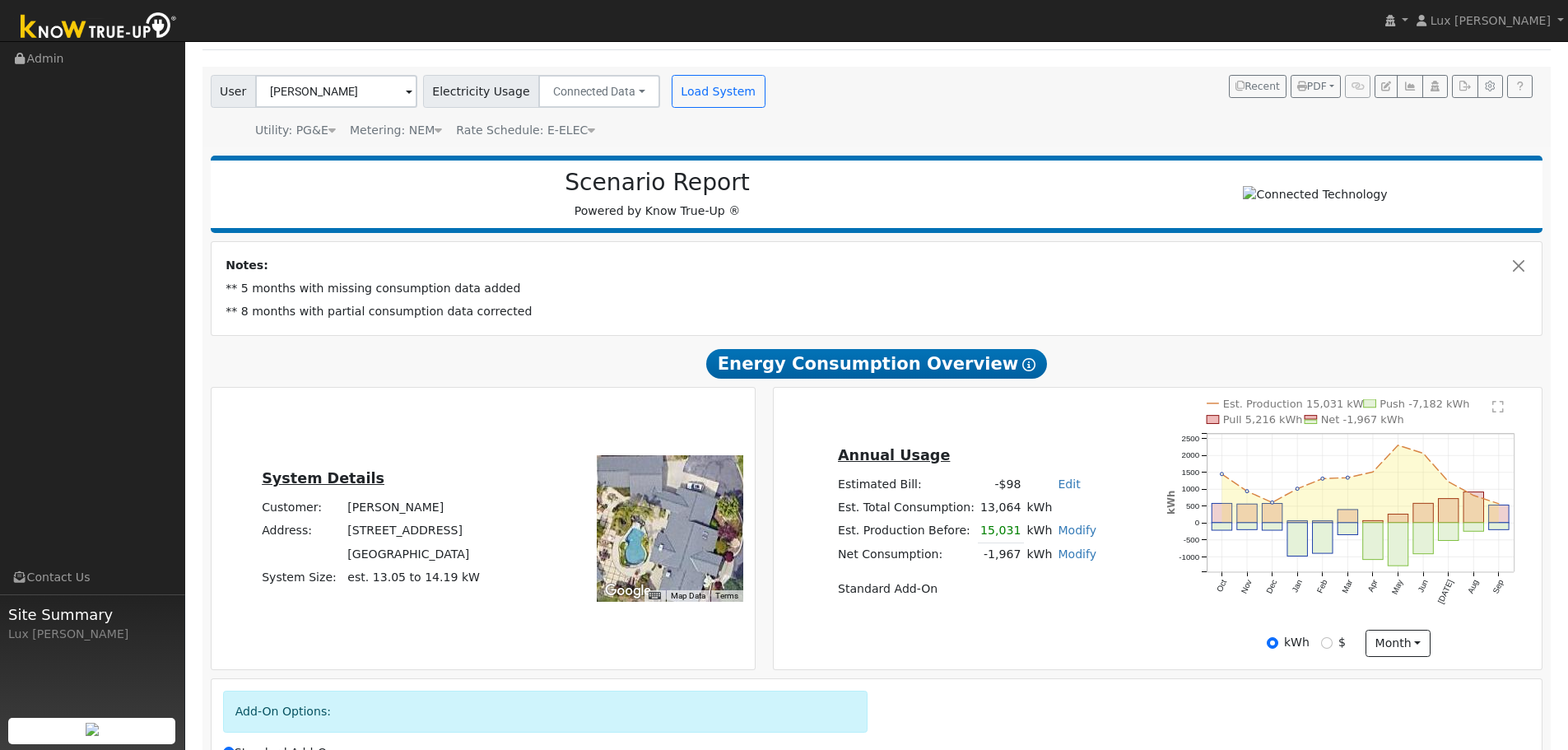
scroll to position [164, 0]
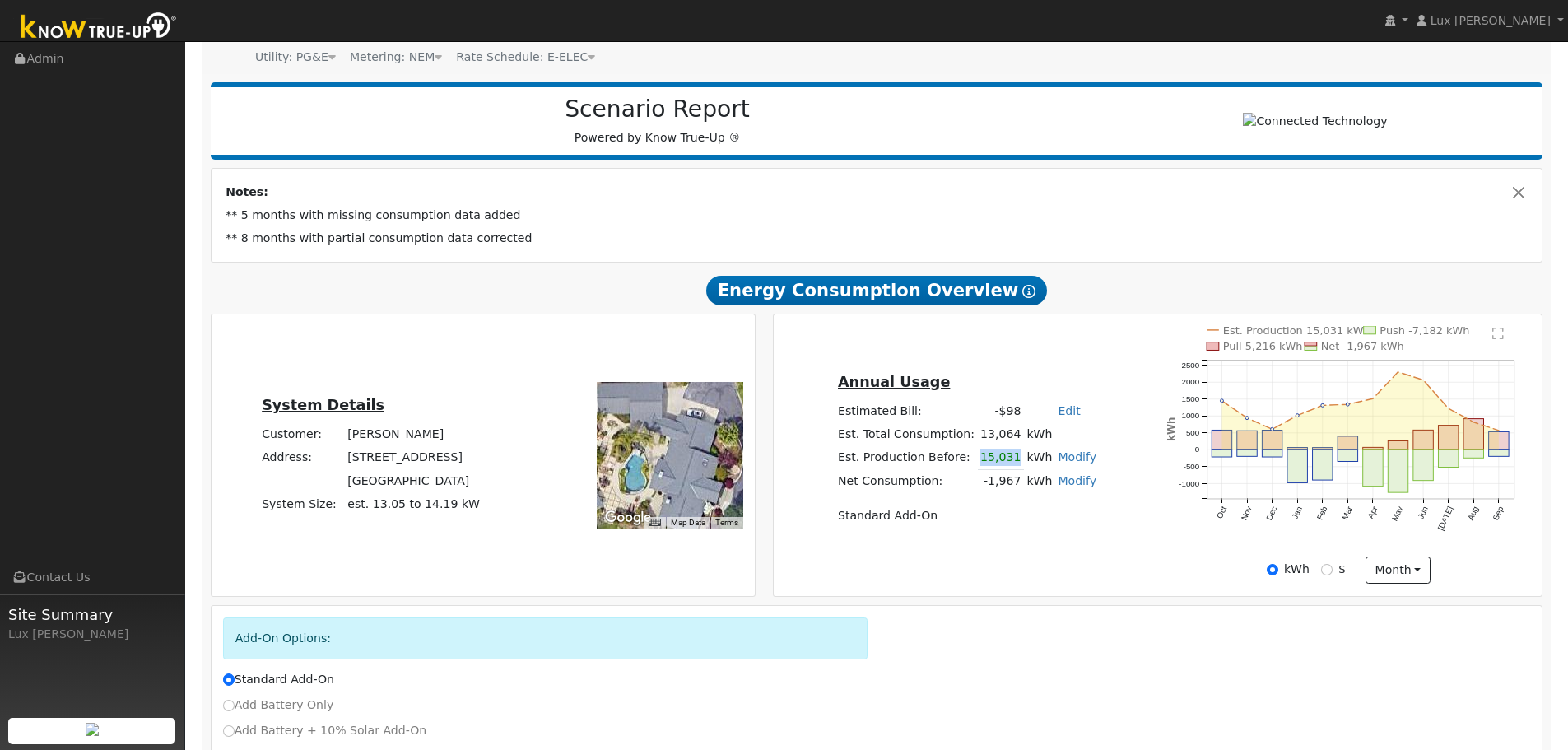
drag, startPoint x: 1010, startPoint y: 461, endPoint x: 978, endPoint y: 468, distance: 32.8
click at [978, 468] on td "15,031" at bounding box center [1001, 457] width 46 height 24
copy td "15,031"
